Goal: Information Seeking & Learning: Learn about a topic

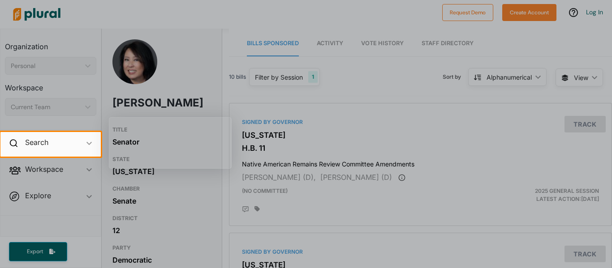
click at [136, 51] on div at bounding box center [306, 66] width 612 height 132
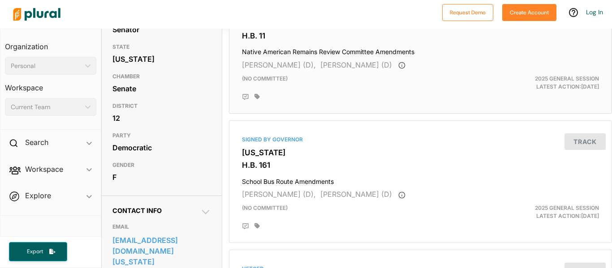
scroll to position [113, 0]
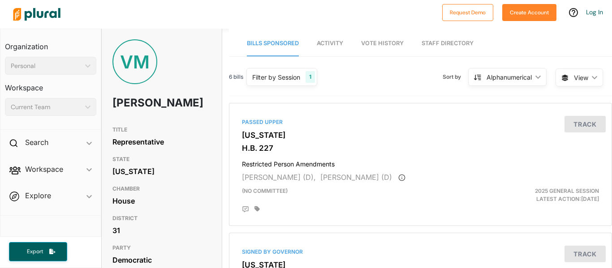
click at [124, 73] on div "VM" at bounding box center [134, 61] width 45 height 45
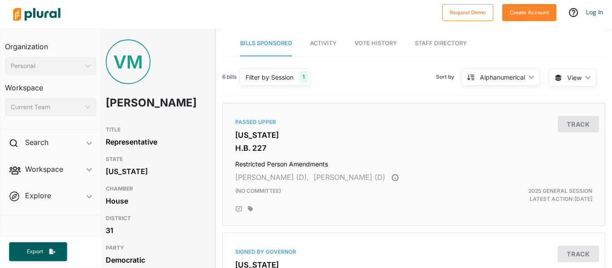
scroll to position [0, 6]
click at [183, 56] on div "VM Verona Mauga" at bounding box center [155, 80] width 120 height 82
click at [129, 81] on div "VM" at bounding box center [128, 61] width 45 height 45
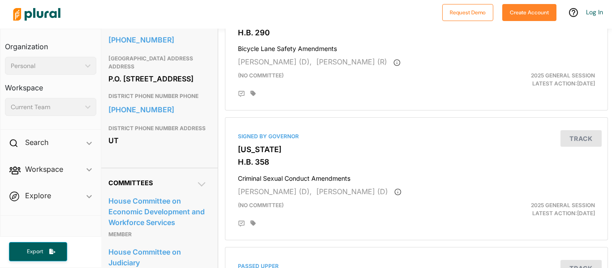
scroll to position [383, 3]
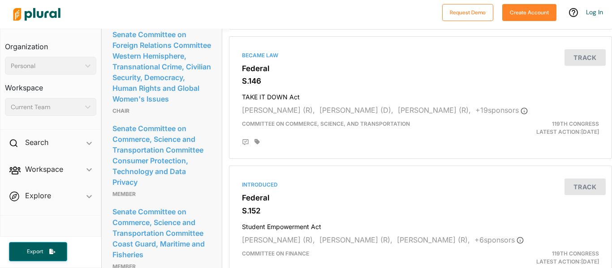
scroll to position [1495, 0]
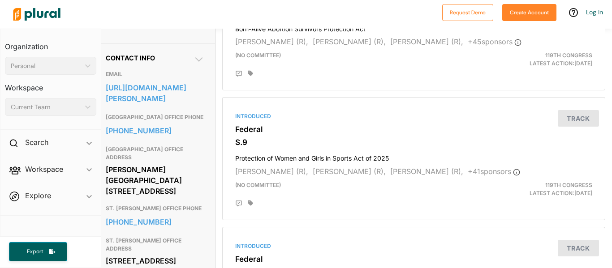
scroll to position [0, 7]
